Goal: Transaction & Acquisition: Purchase product/service

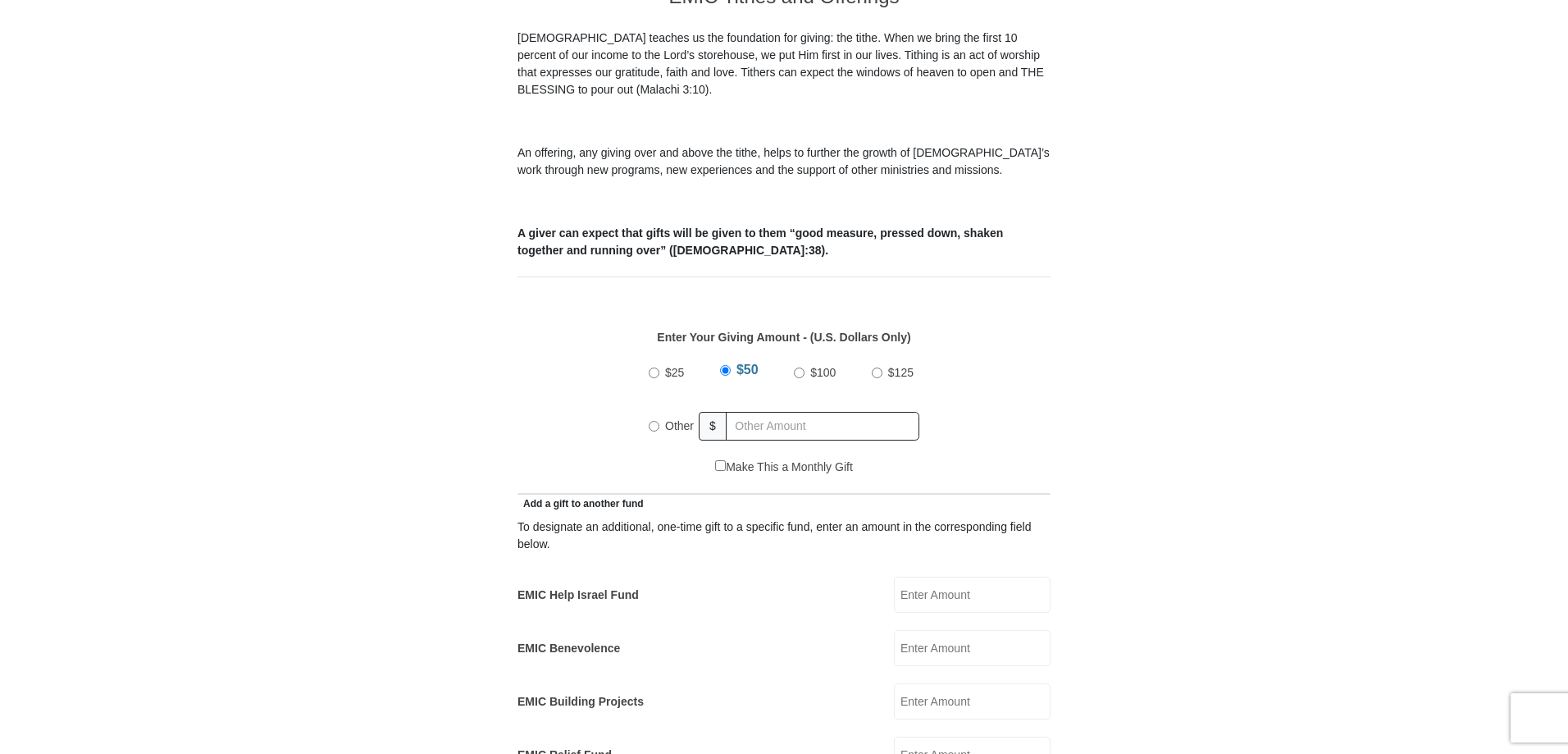
click at [798, 368] on input "$100" at bounding box center [799, 373] width 11 height 11
radio input "true"
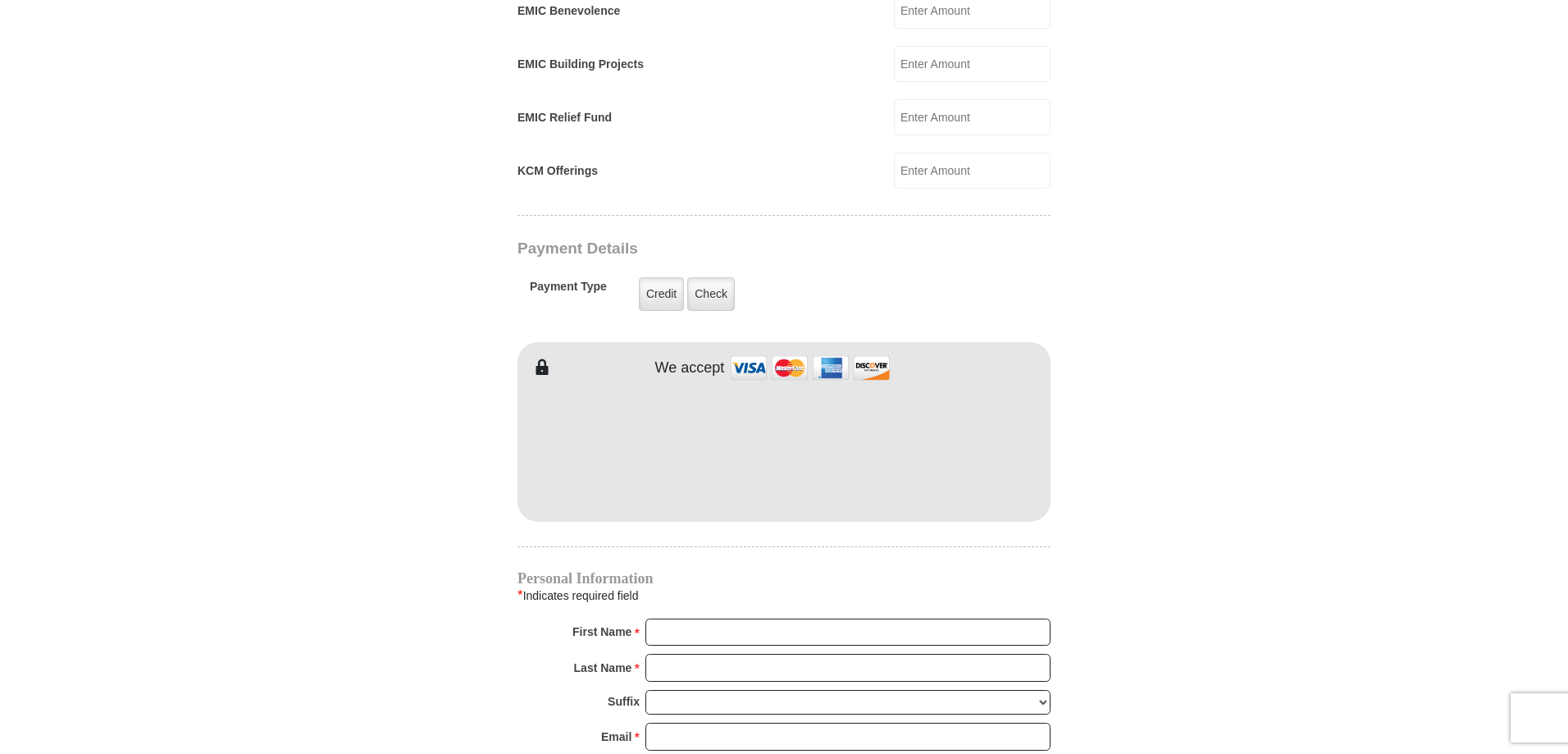
scroll to position [1148, 0]
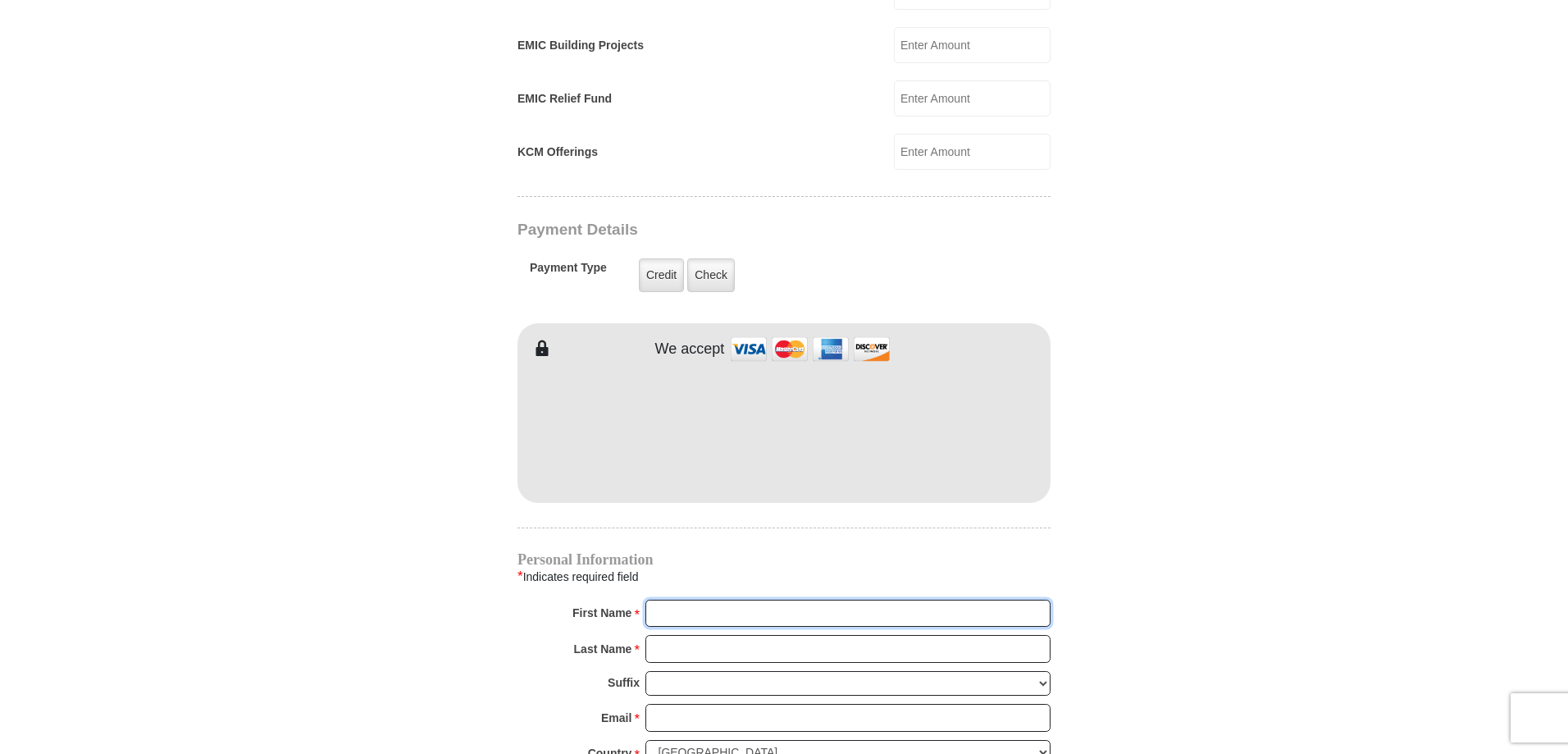
click at [692, 600] on input "First Name *" at bounding box center [848, 614] width 405 height 28
type input "[PERSON_NAME]"
click at [676, 635] on input "Last Name *" at bounding box center [848, 649] width 405 height 28
type input "[PERSON_NAME]"
click at [658, 671] on select "[PERSON_NAME] I II III IV V VI" at bounding box center [848, 684] width 405 height 25
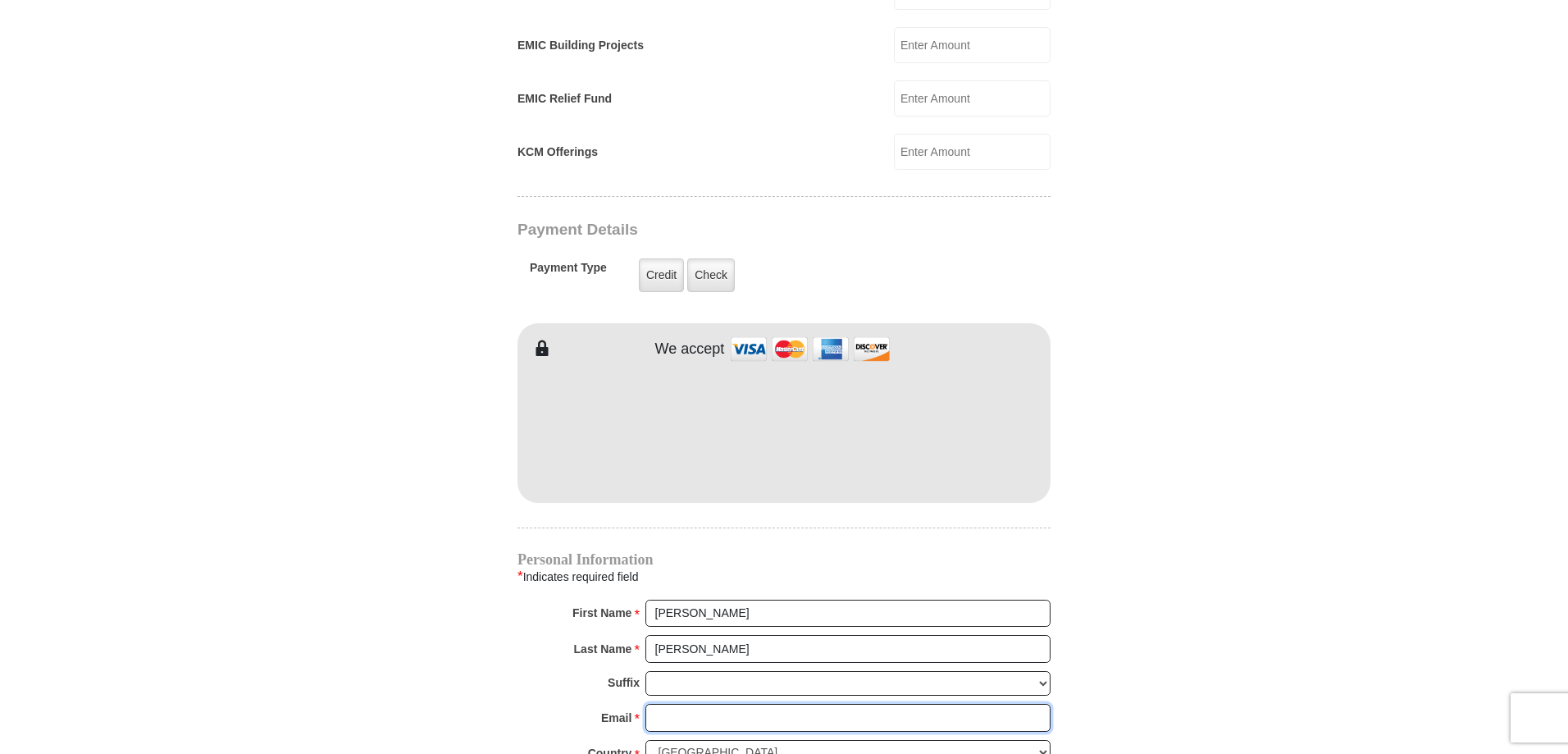
click at [680, 705] on input "Email *" at bounding box center [848, 718] width 405 height 28
type input "[EMAIL_ADDRESS][DOMAIN_NAME]"
type input "[STREET_ADDRESS][PERSON_NAME]"
type input "SANTA [PERSON_NAME]"
select select "CA"
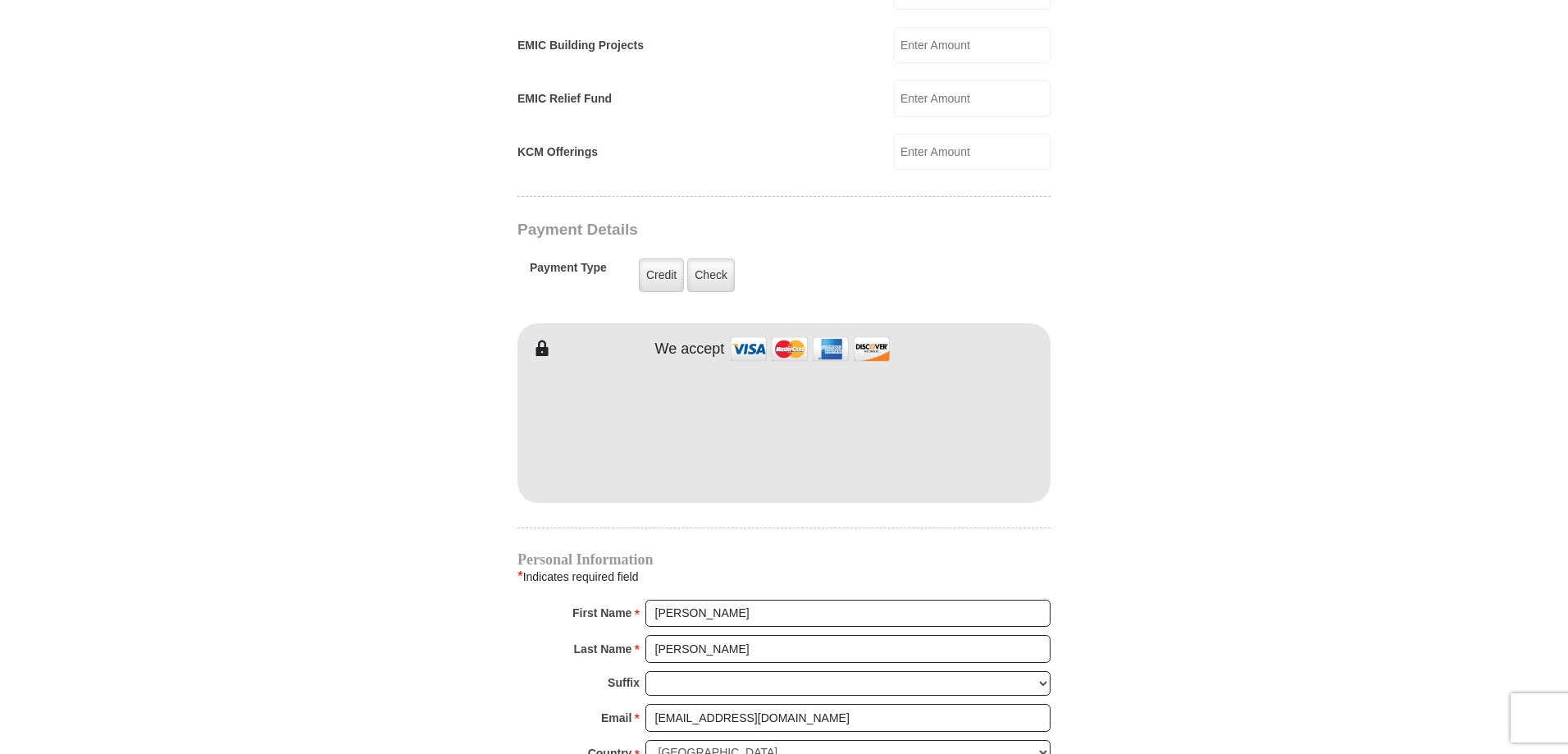
type input "95403"
type input "7075294073"
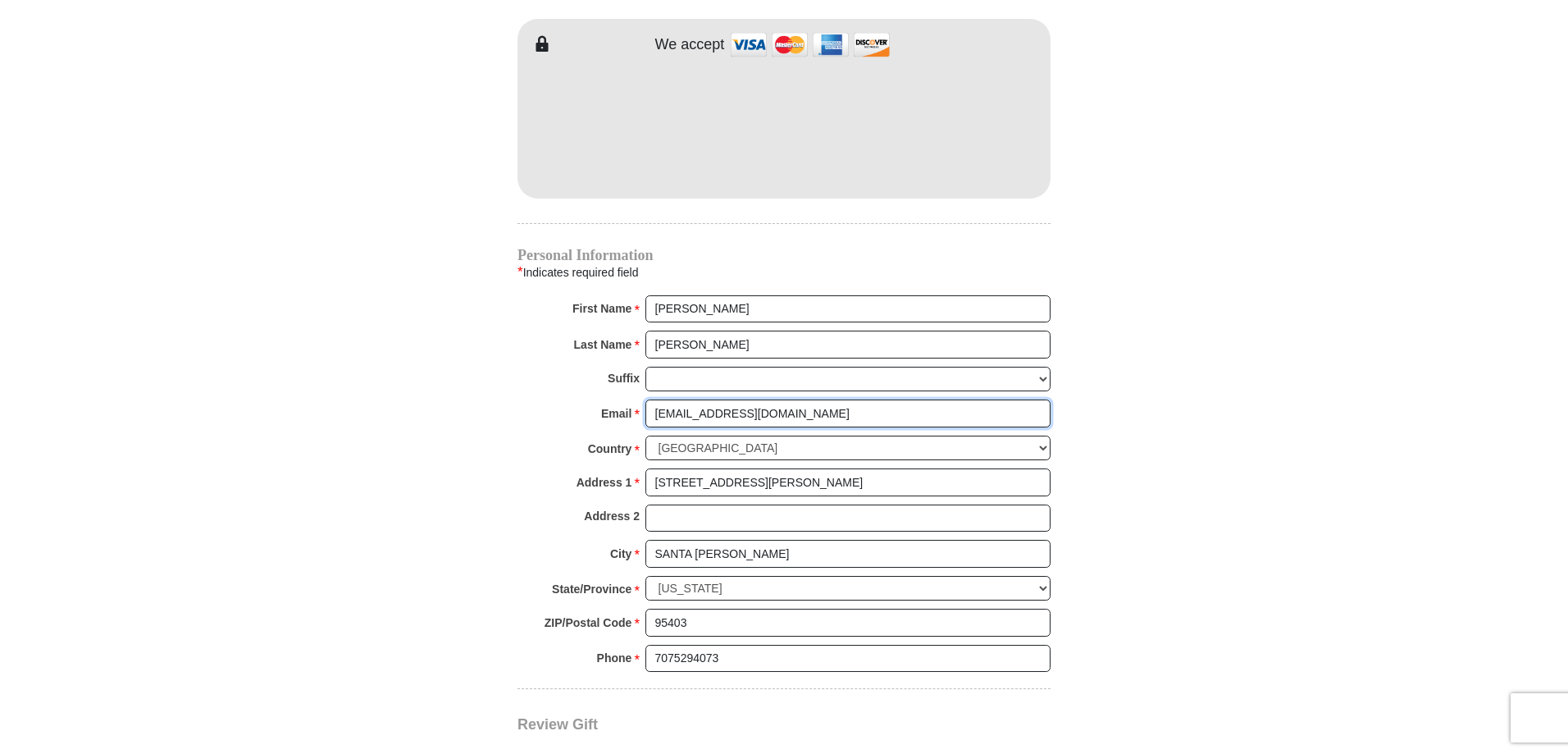
scroll to position [1641, 0]
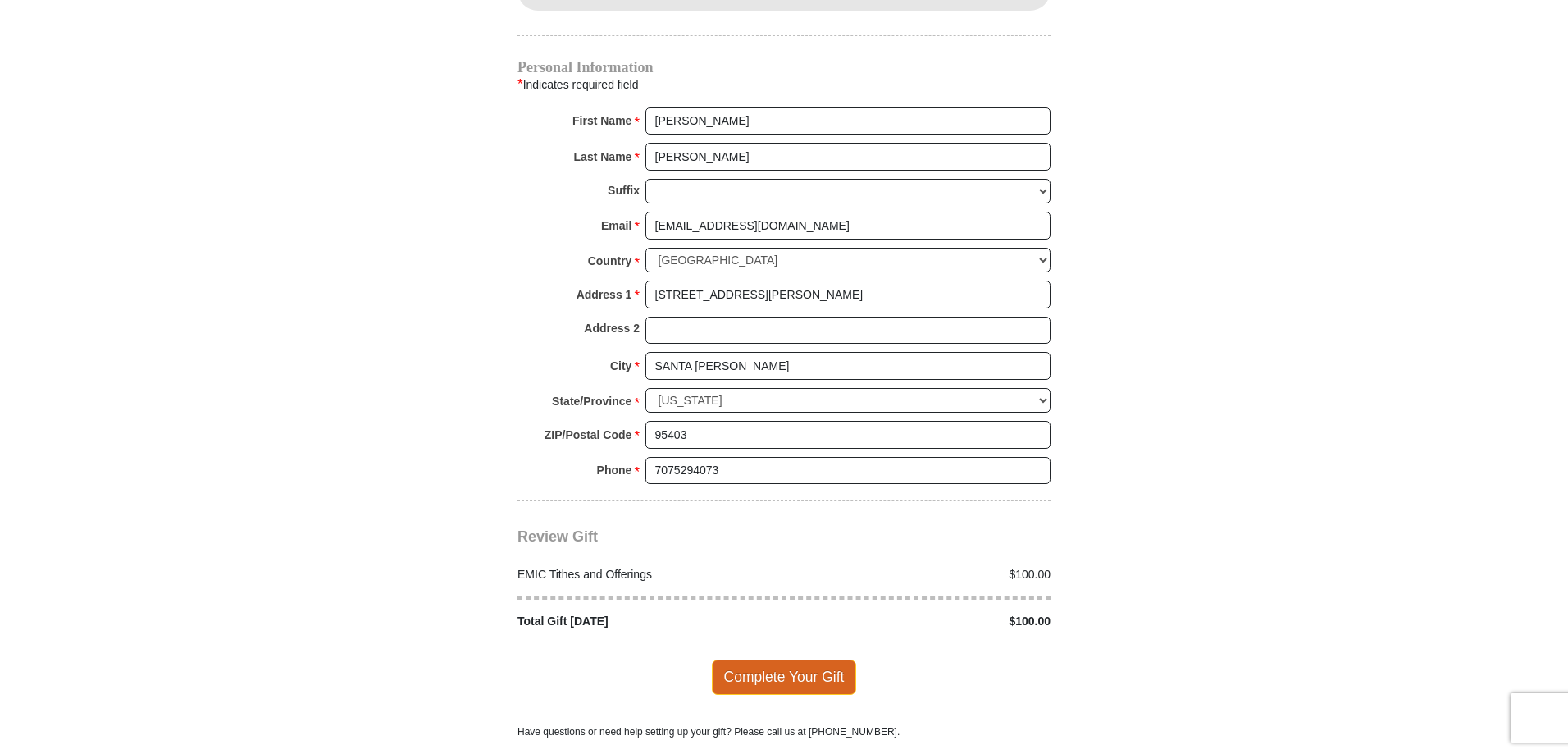
click at [798, 659] on span "Complete Your Gift" at bounding box center [784, 676] width 145 height 34
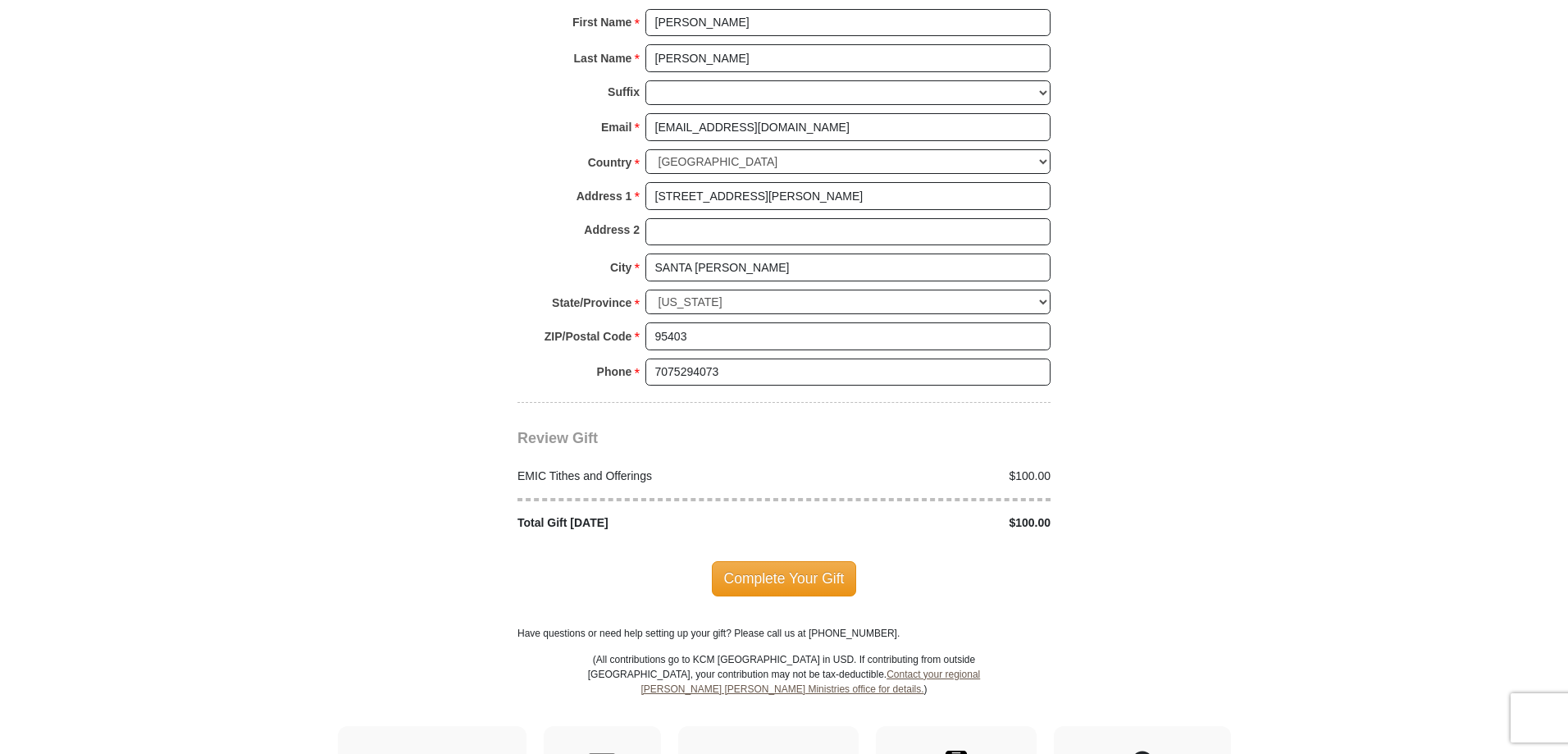
scroll to position [1996, 0]
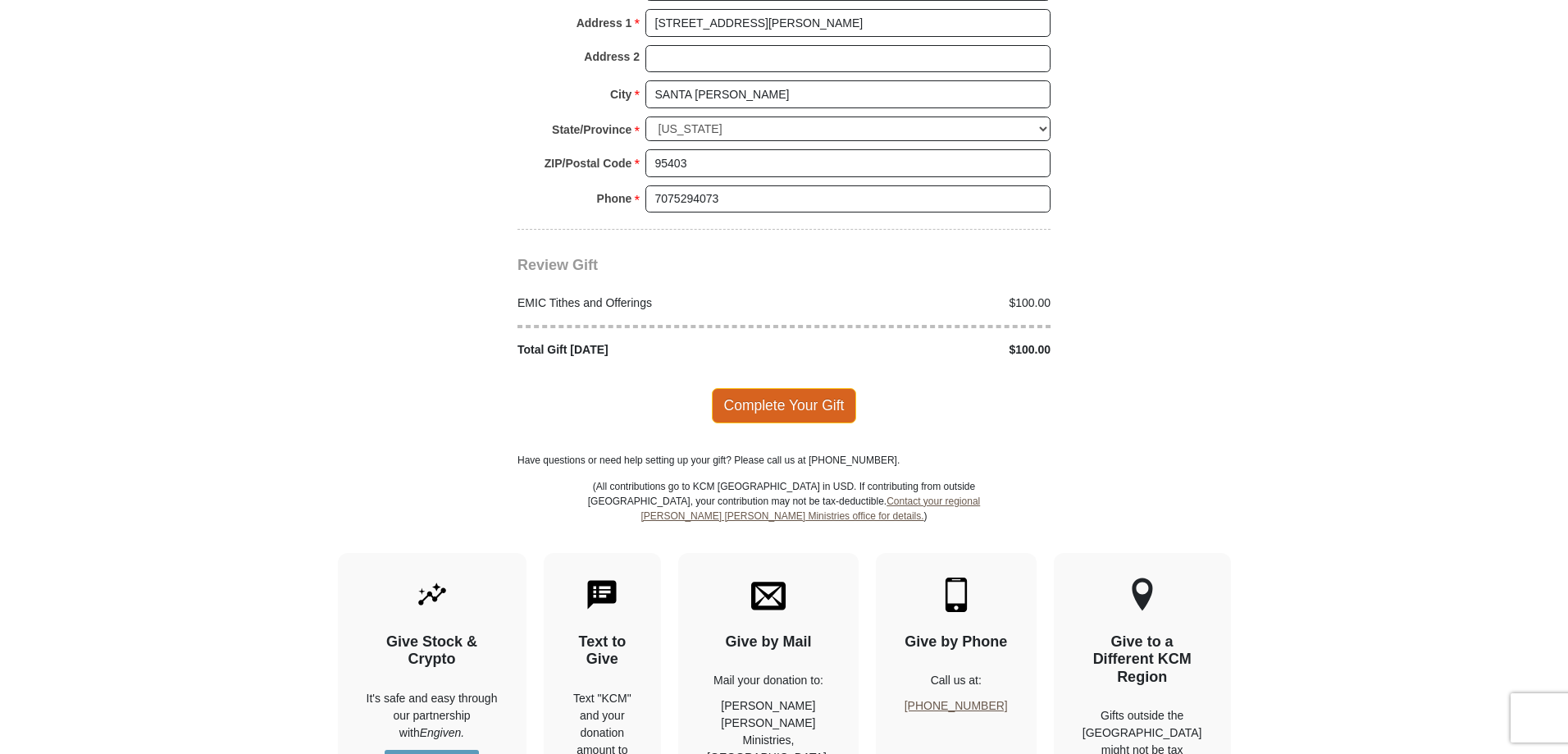
click at [782, 391] on span "Complete Your Gift" at bounding box center [784, 405] width 145 height 34
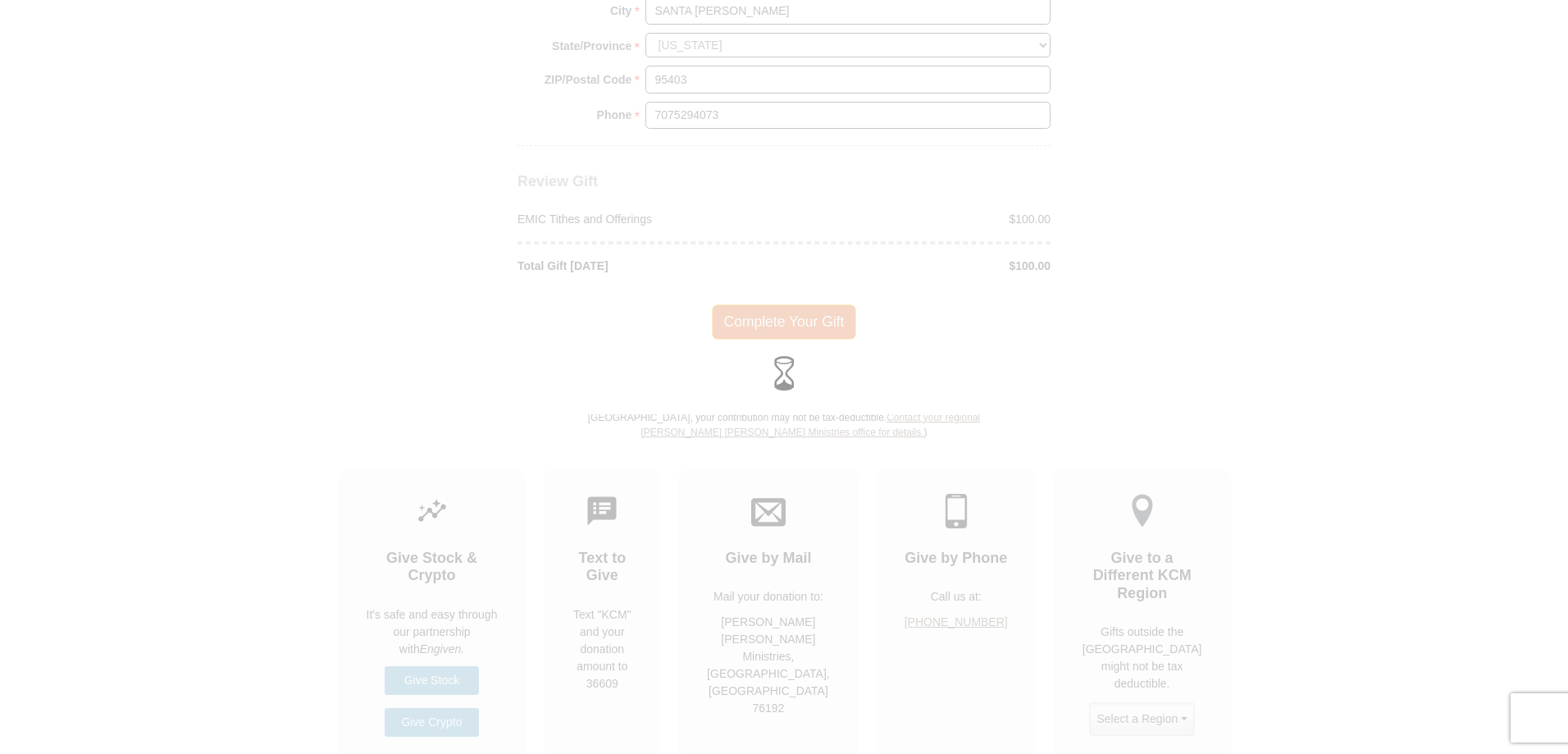
scroll to position [1913, 0]
